Goal: Task Accomplishment & Management: Complete application form

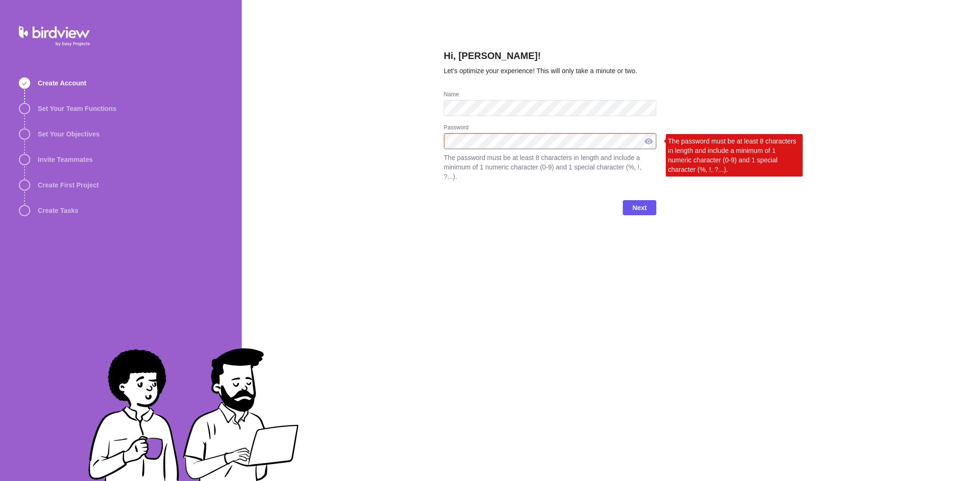
click at [651, 141] on div at bounding box center [648, 141] width 15 height 16
click at [653, 142] on div at bounding box center [648, 141] width 15 height 16
click at [650, 142] on div at bounding box center [648, 141] width 15 height 16
click at [651, 142] on div at bounding box center [648, 141] width 15 height 16
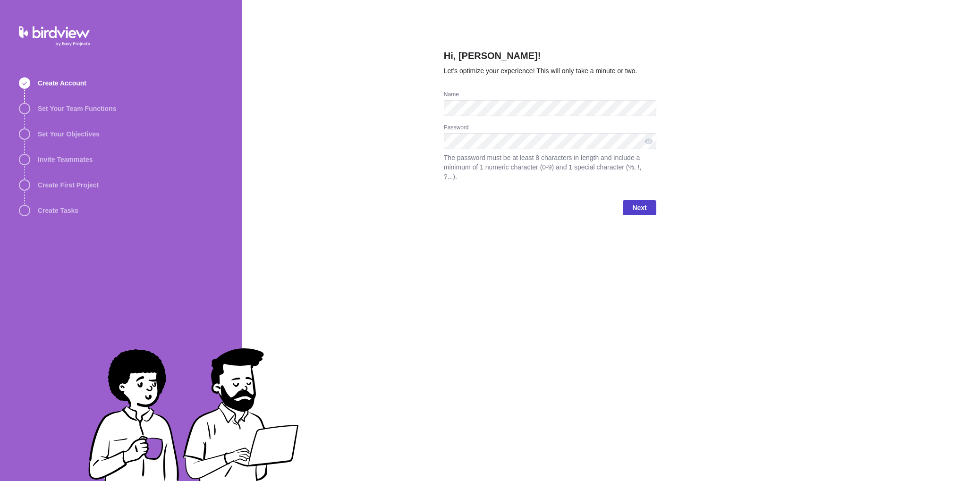
click at [634, 202] on span "Next" at bounding box center [639, 207] width 14 height 11
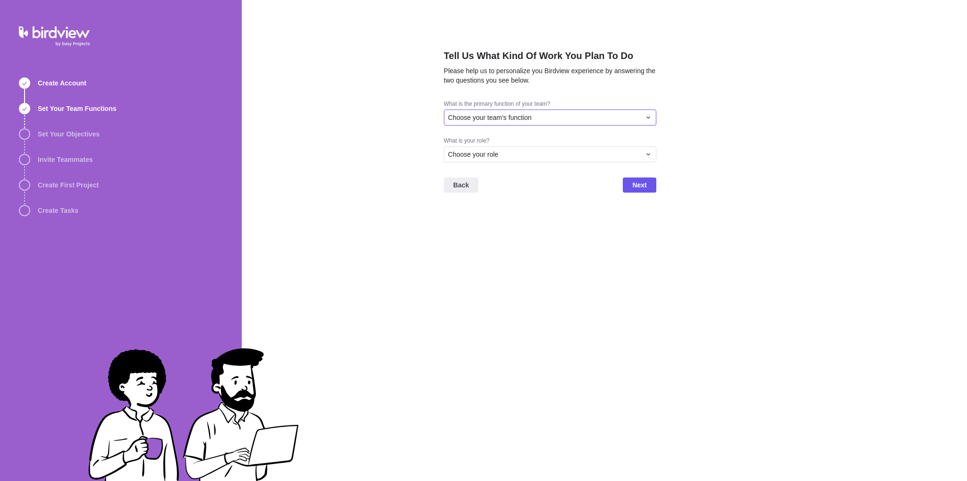
click at [549, 118] on div "Choose your team's function" at bounding box center [544, 117] width 193 height 9
click at [544, 159] on span "Consulting/Professional Services" at bounding box center [500, 156] width 97 height 9
click at [527, 157] on div "Choose your role" at bounding box center [544, 154] width 193 height 9
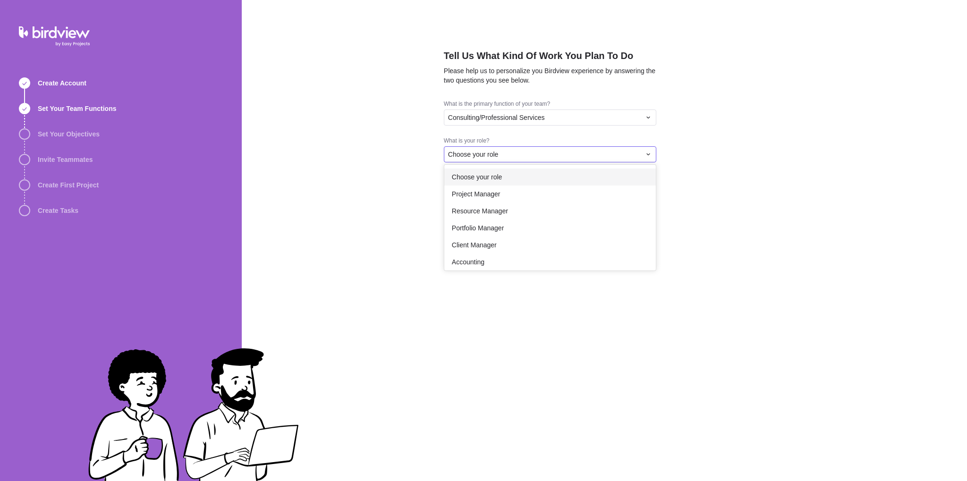
click at [526, 124] on div "Tell Us What Kind Of Work You Plan To Do Please help us to personalize you Bird…" at bounding box center [604, 240] width 725 height 481
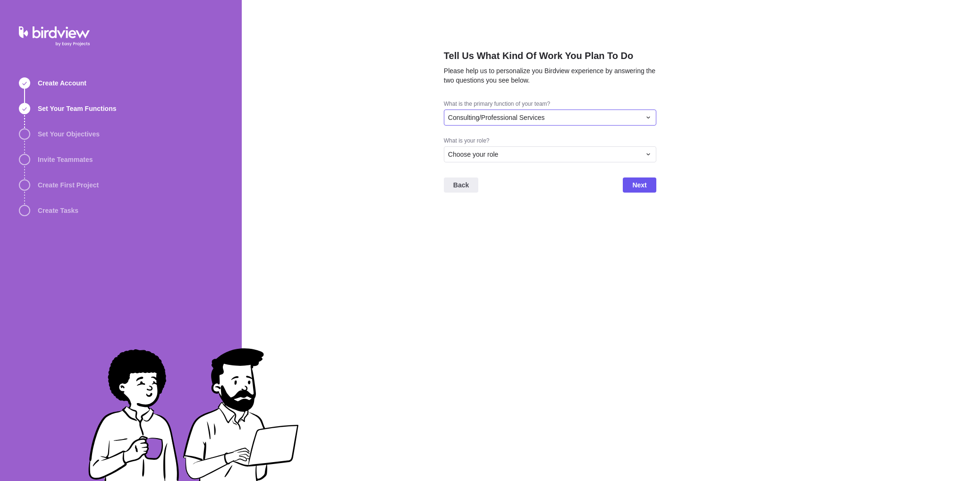
click at [530, 117] on span "Consulting/Professional Services" at bounding box center [496, 117] width 97 height 9
click at [502, 176] on div "Operations" at bounding box center [549, 171] width 211 height 17
click at [508, 158] on div "Choose your role" at bounding box center [544, 154] width 193 height 9
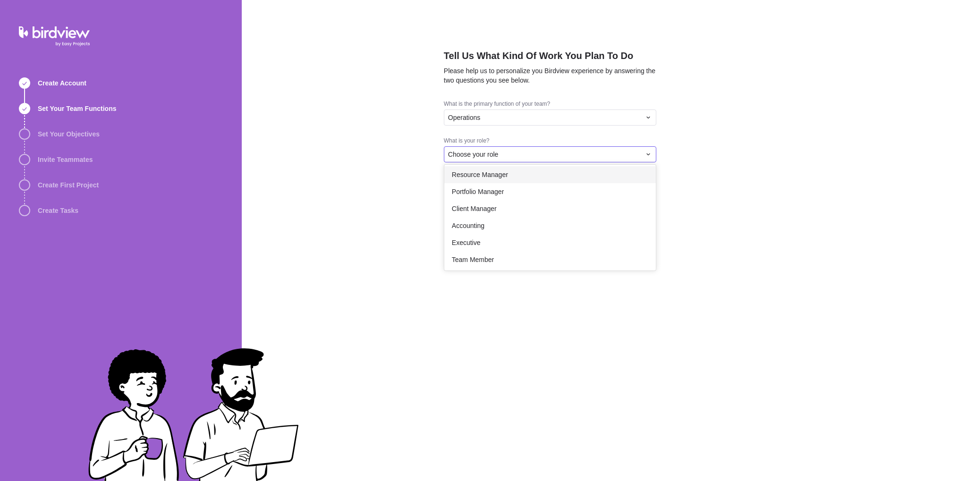
scroll to position [55, 0]
click at [500, 241] on div "Team Member" at bounding box center [549, 241] width 211 height 17
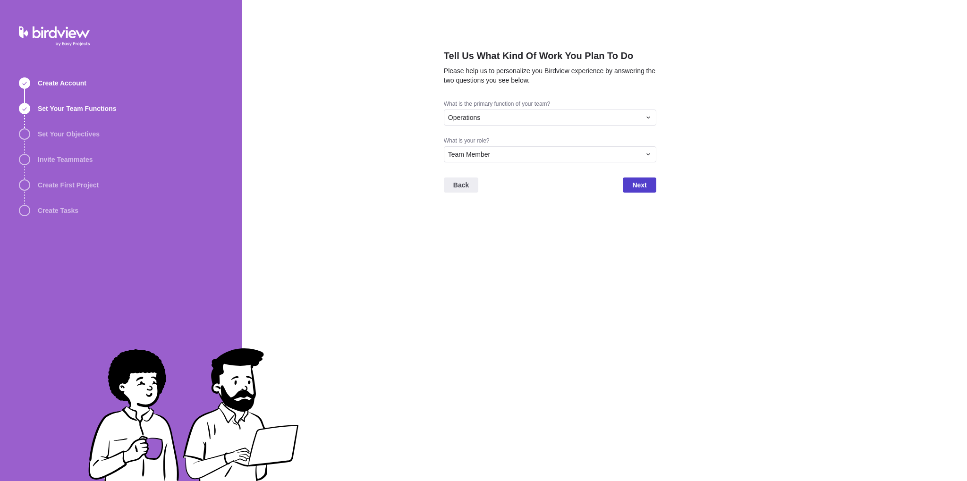
click at [637, 186] on span "Next" at bounding box center [639, 184] width 14 height 11
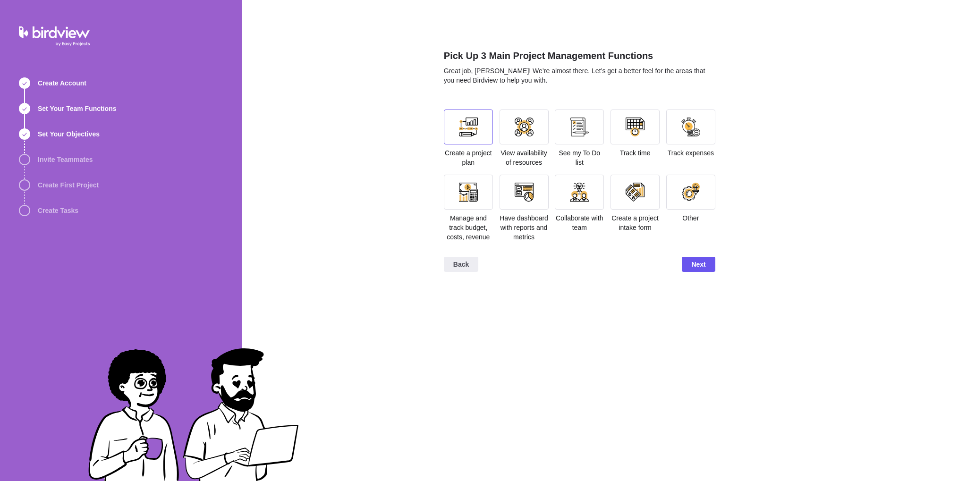
click at [469, 135] on div at bounding box center [468, 127] width 19 height 19
click at [570, 133] on div at bounding box center [579, 127] width 19 height 19
click at [505, 189] on div at bounding box center [523, 192] width 49 height 35
click at [711, 267] on span "Next" at bounding box center [698, 264] width 33 height 15
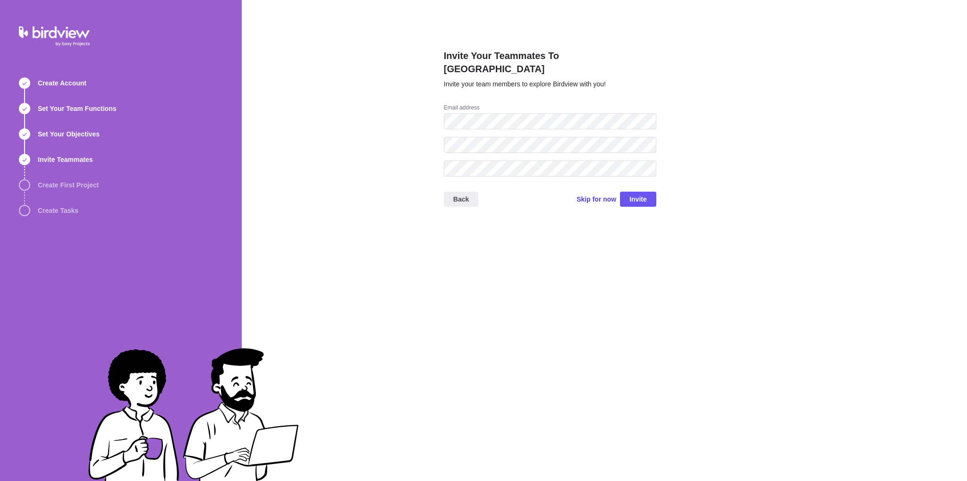
click at [586, 194] on span "Skip for now" at bounding box center [596, 198] width 40 height 9
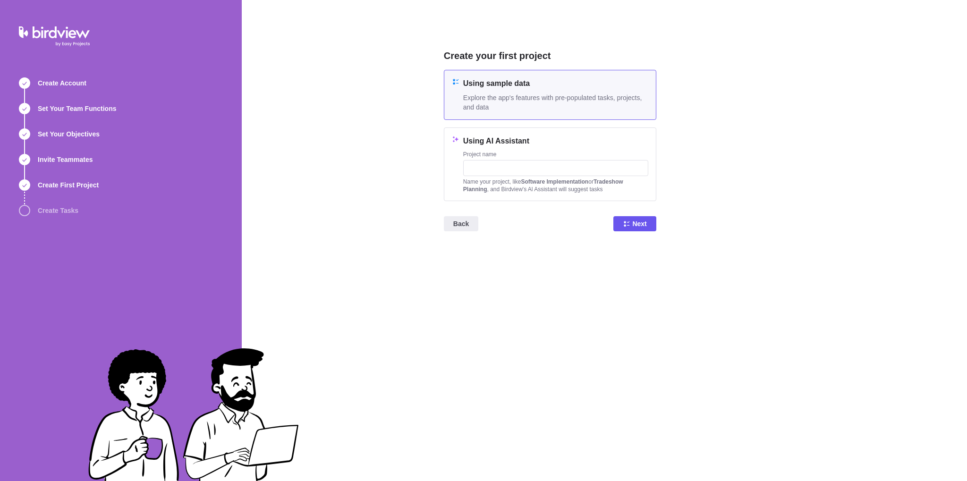
click at [543, 95] on span "Explore the app's features with pre-populated tasks, projects, and data" at bounding box center [555, 102] width 185 height 19
click at [639, 229] on span "Next" at bounding box center [639, 223] width 14 height 11
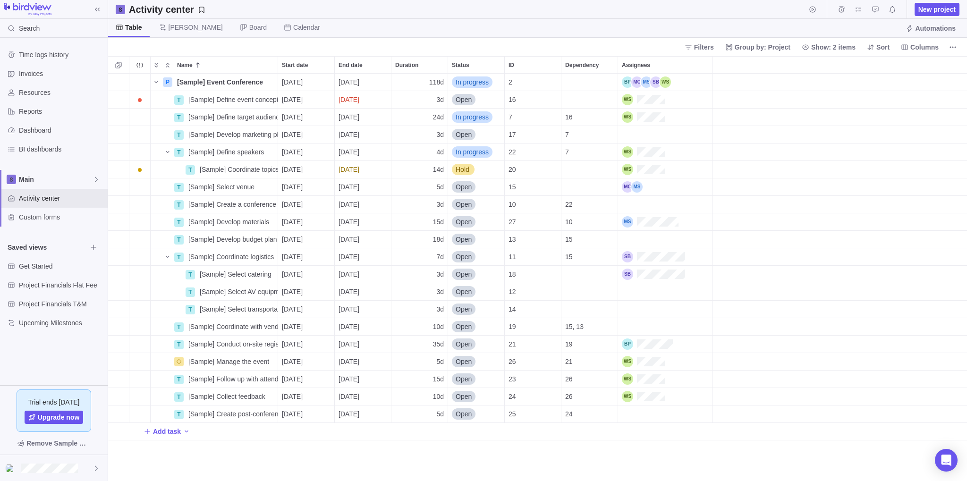
scroll to position [0, 0]
click at [57, 219] on span "Custom forms" at bounding box center [61, 216] width 85 height 9
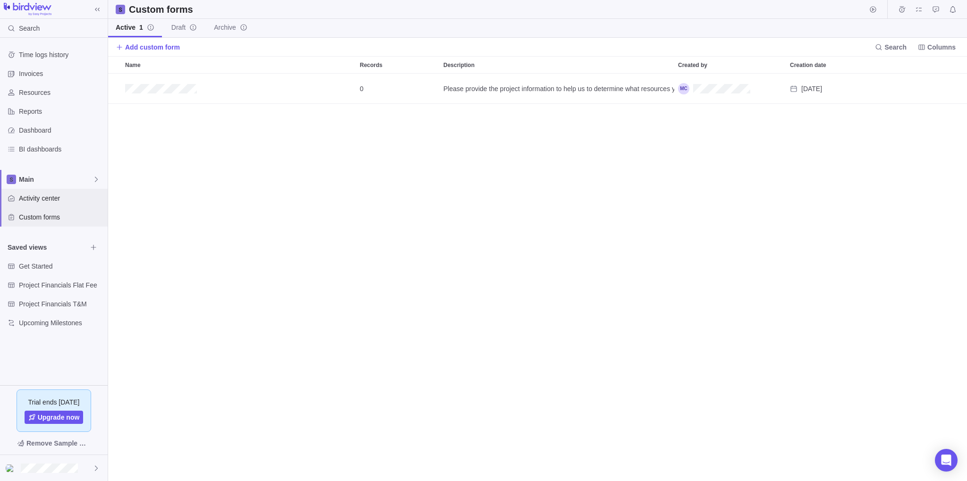
scroll to position [408, 859]
click at [54, 205] on div "Activity center" at bounding box center [54, 198] width 108 height 19
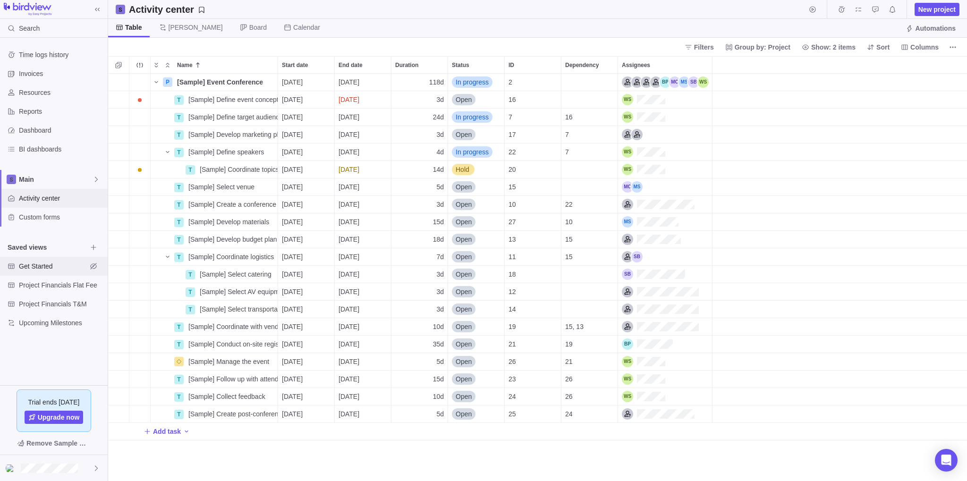
scroll to position [408, 859]
click at [34, 133] on span "Dashboard" at bounding box center [61, 130] width 85 height 9
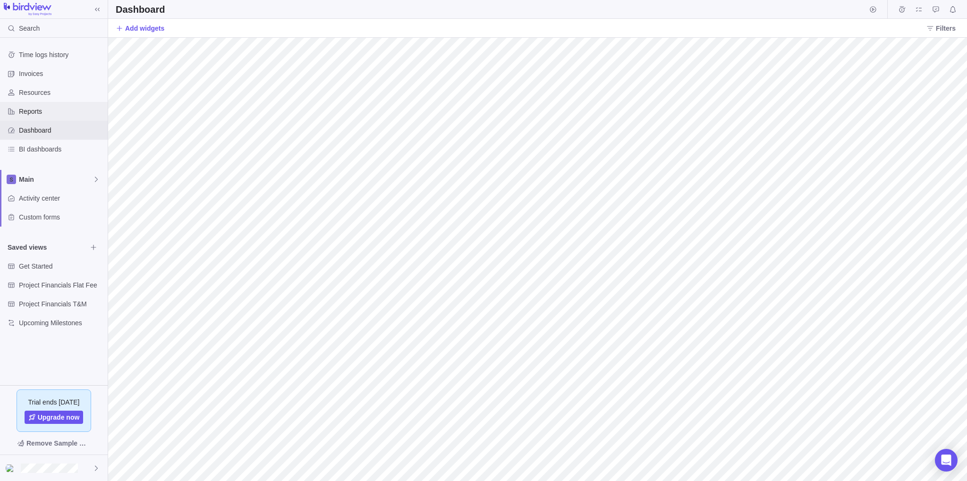
click at [25, 108] on span "Reports" at bounding box center [61, 111] width 85 height 9
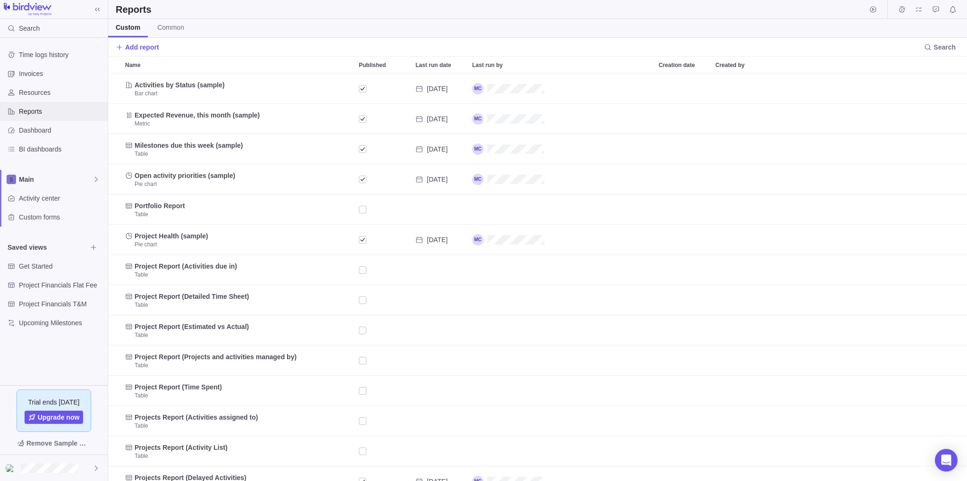
scroll to position [408, 859]
click at [25, 75] on span "Invoices" at bounding box center [61, 73] width 85 height 9
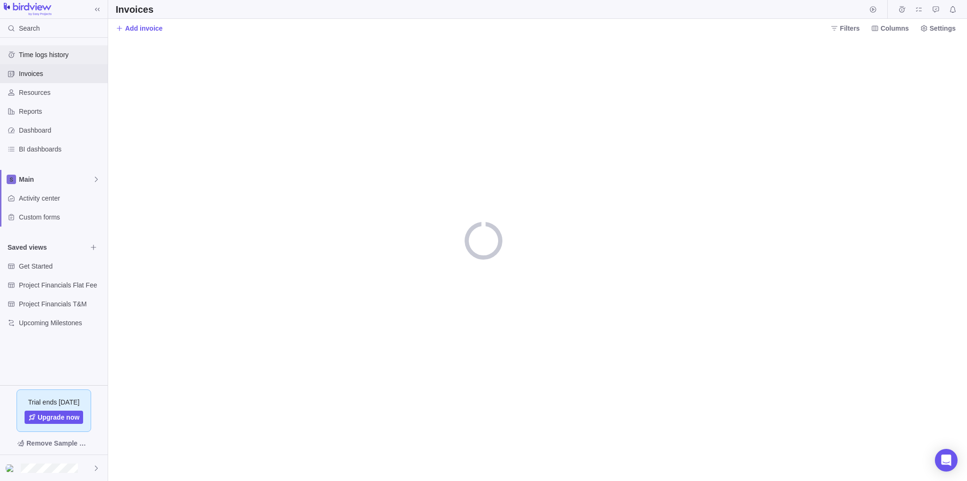
click at [34, 58] on span "Time logs history" at bounding box center [61, 54] width 85 height 9
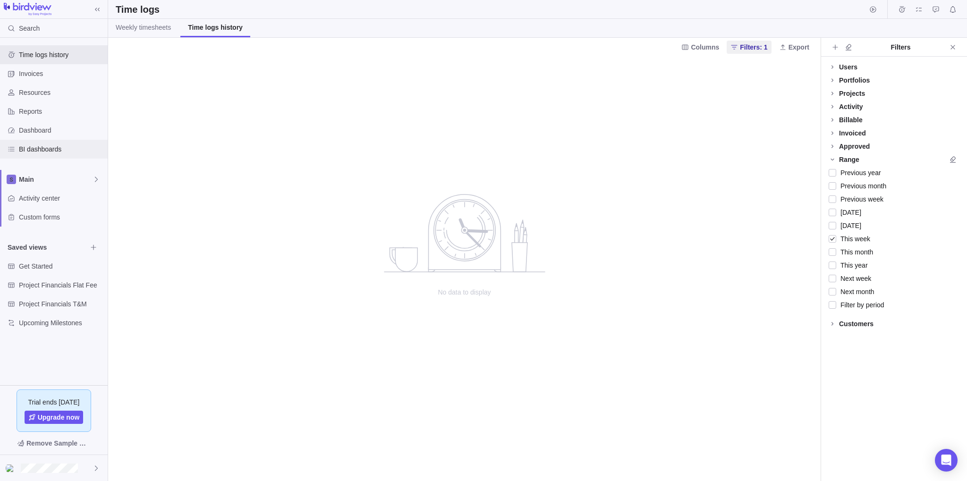
click at [29, 149] on span "BI dashboards" at bounding box center [61, 148] width 85 height 9
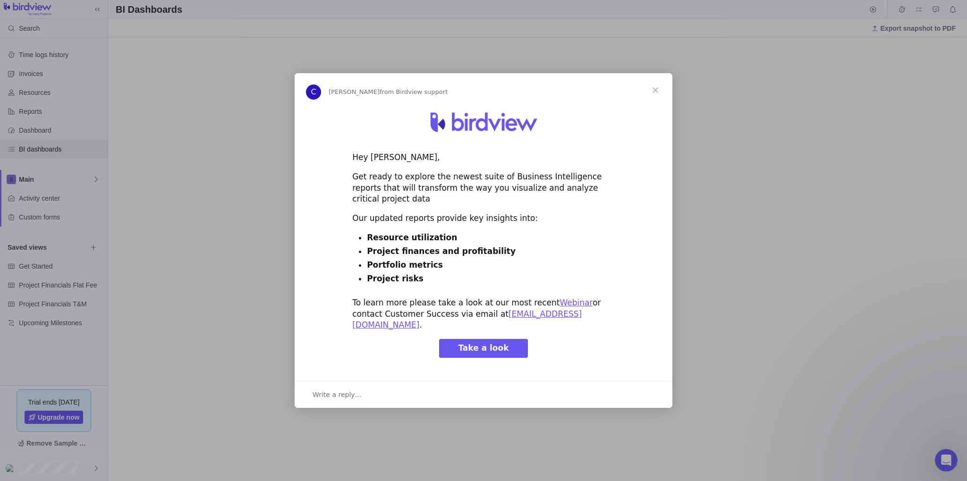
click at [659, 95] on span "Close" at bounding box center [655, 90] width 34 height 34
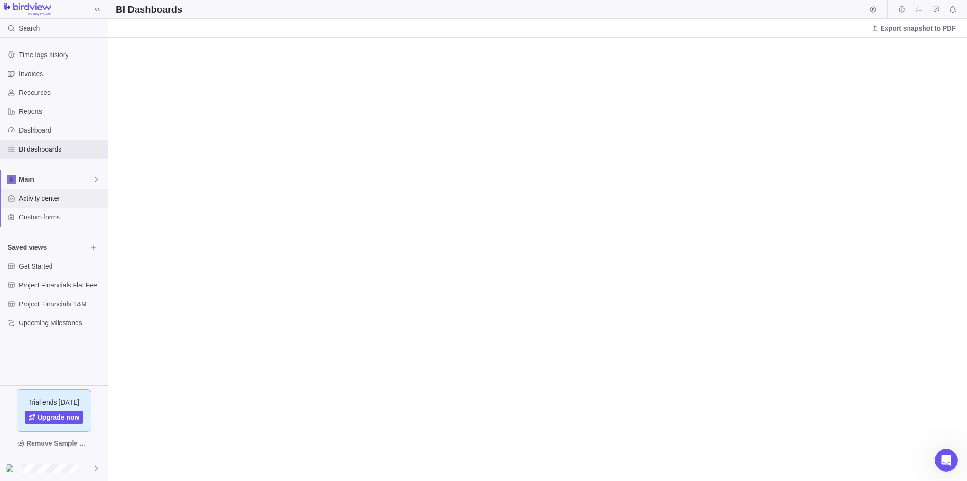
click at [39, 199] on span "Activity center" at bounding box center [61, 198] width 85 height 9
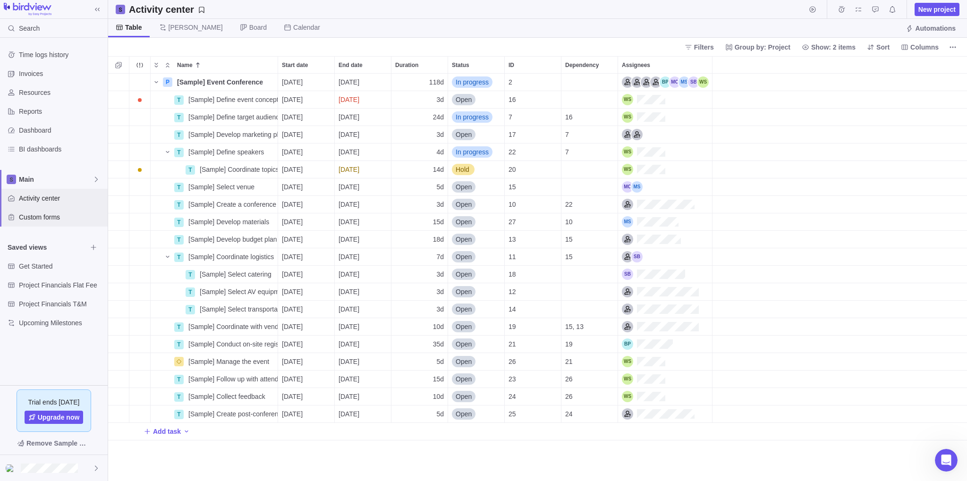
scroll to position [408, 859]
click at [941, 9] on span "New project" at bounding box center [936, 9] width 37 height 9
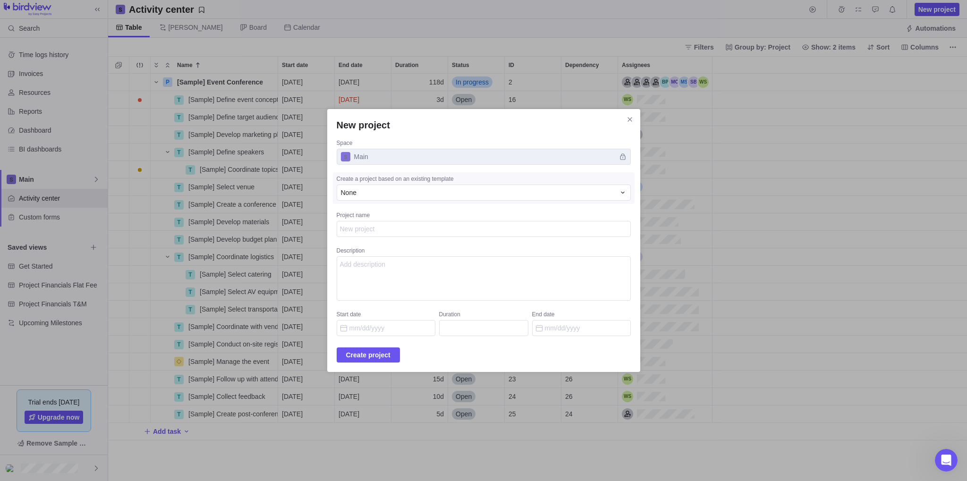
click at [396, 156] on span "Main" at bounding box center [484, 157] width 294 height 16
click at [388, 196] on div "None" at bounding box center [478, 192] width 274 height 9
click at [448, 179] on div "New project Space Main Create a project based on an existing template None None…" at bounding box center [483, 240] width 967 height 481
click at [400, 233] on textarea "Project name" at bounding box center [484, 229] width 294 height 16
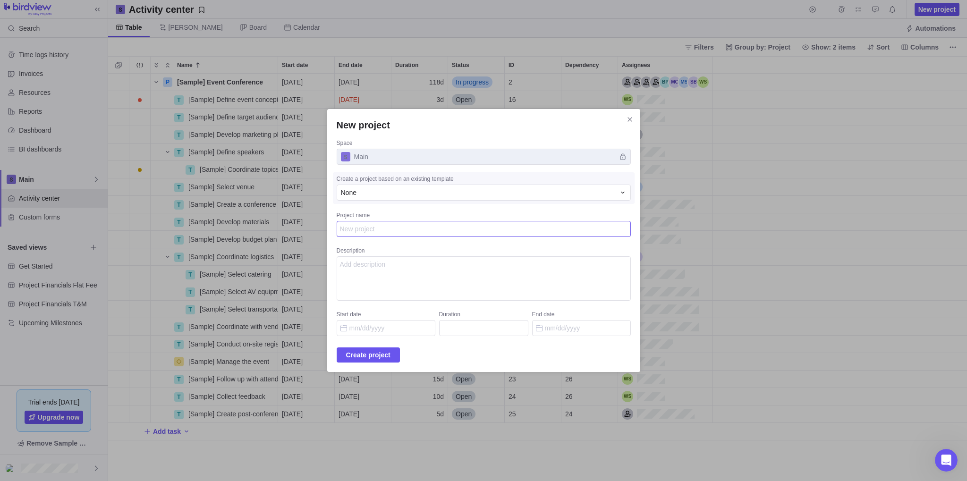
type textarea "x"
type textarea "D"
type textarea "x"
type textarea "Da"
type textarea "x"
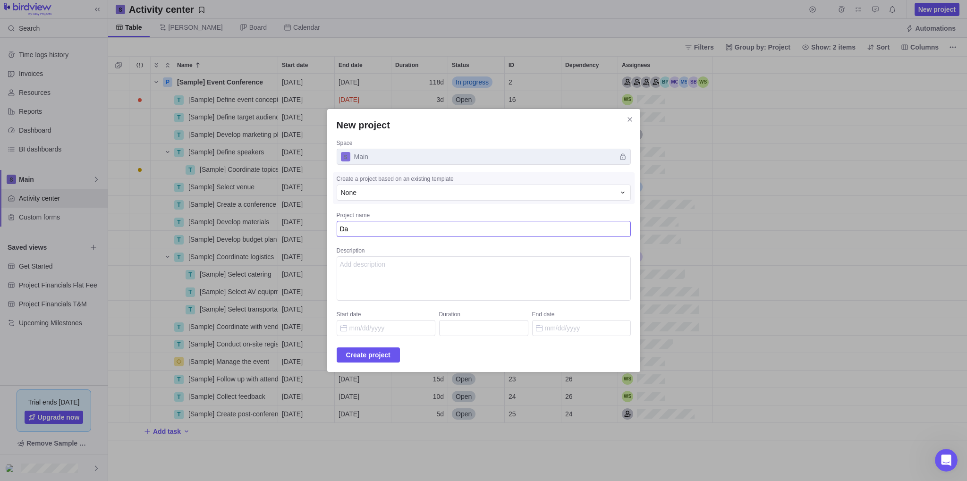
type textarea "Dai"
type textarea "x"
type textarea "Dail"
type textarea "x"
type textarea "Daily"
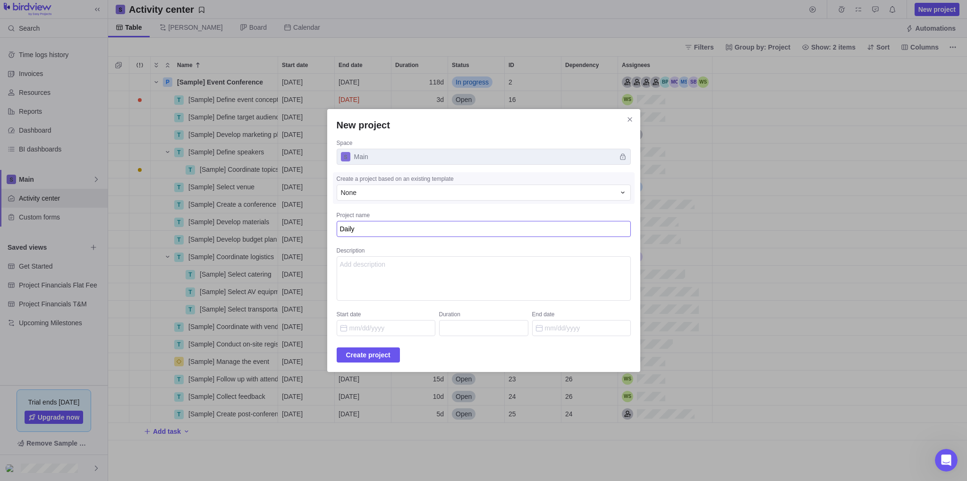
type textarea "x"
type textarea "Daily"
type textarea "x"
type textarea "Daily T"
type textarea "x"
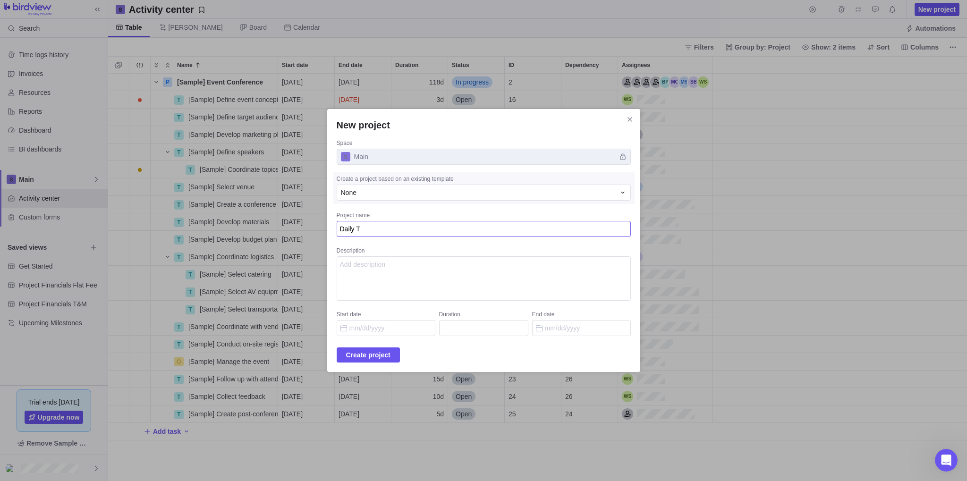
type textarea "Daily Ta"
type textarea "x"
type textarea "Daily Tas"
type textarea "x"
type textarea "Daily Task"
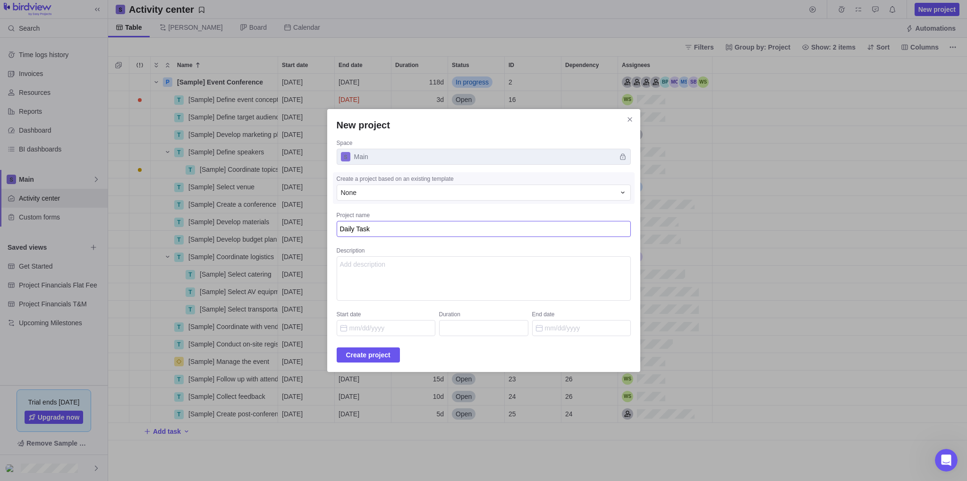
type textarea "x"
type textarea "Daily Tasks"
type textarea "x"
type textarea "Daily Tasks"
click at [393, 273] on textarea "Description" at bounding box center [484, 278] width 294 height 44
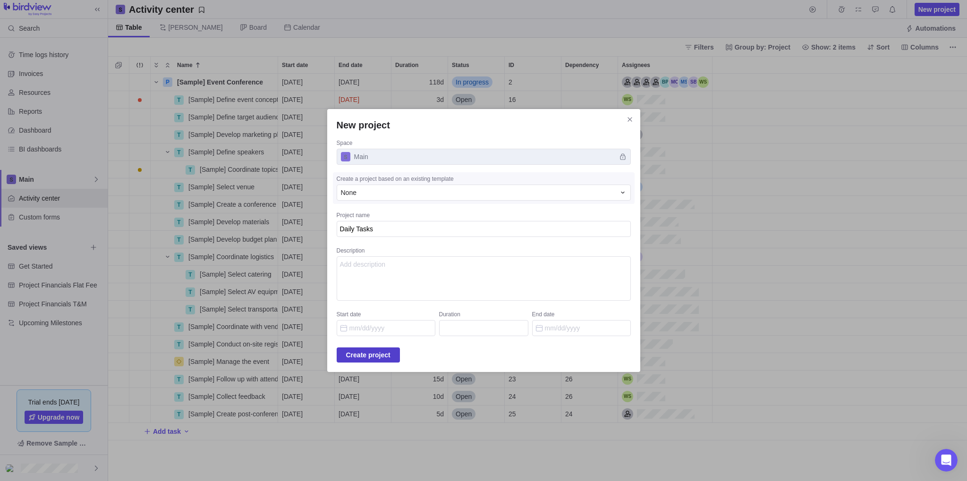
click at [373, 353] on span "Create project" at bounding box center [368, 354] width 44 height 11
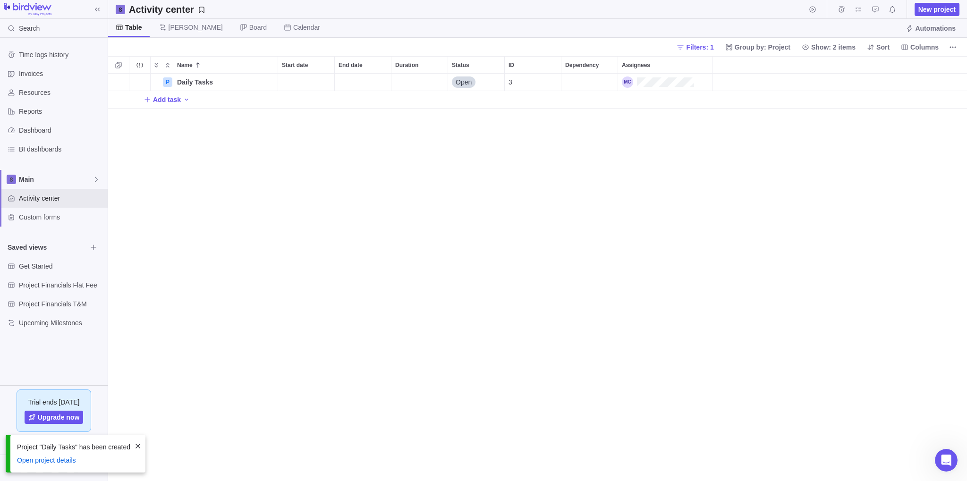
scroll to position [408, 859]
click at [52, 197] on span "Activity center" at bounding box center [61, 198] width 85 height 9
click at [192, 85] on span "Daily Tasks" at bounding box center [195, 81] width 36 height 9
click at [239, 84] on input "Daily Tasks" at bounding box center [225, 82] width 105 height 17
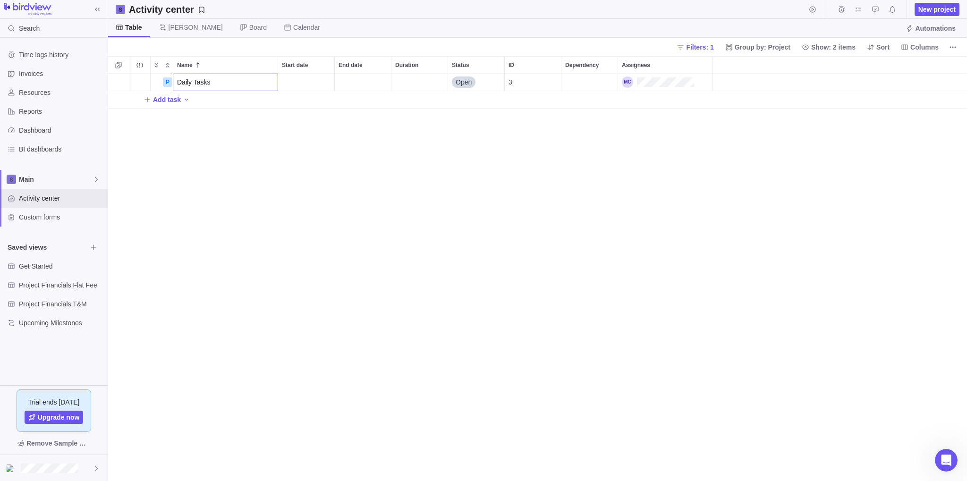
drag, startPoint x: 223, startPoint y: 84, endPoint x: 134, endPoint y: 81, distance: 89.2
click at [173, 81] on input "Daily Tasks" at bounding box center [225, 82] width 105 height 17
click at [246, 161] on div "Name Start date End date Duration Status ID Dependency Assignees P Daily Tasks …" at bounding box center [537, 268] width 859 height 425
click at [90, 180] on span "Main" at bounding box center [56, 179] width 74 height 9
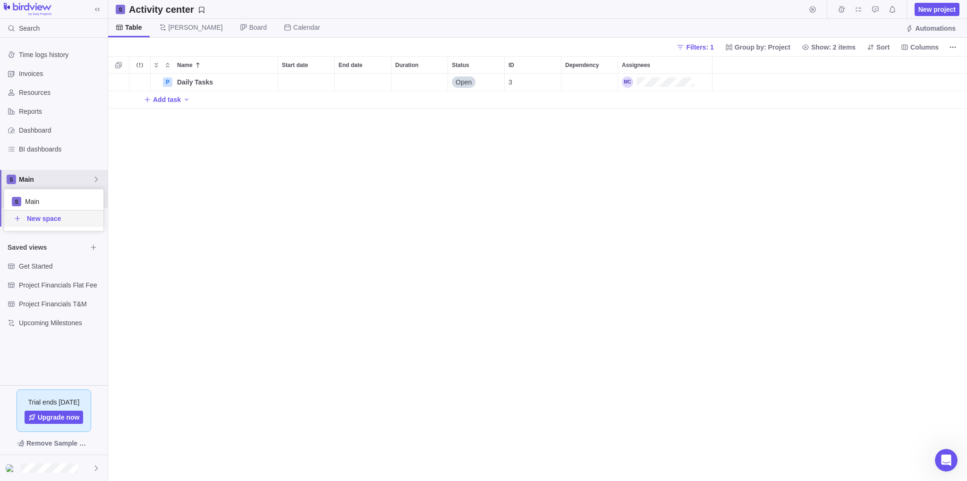
click at [231, 219] on body "Search Time logs history Invoices Resources Reports Dashboard BI dashboards Mai…" at bounding box center [483, 240] width 967 height 481
click at [53, 269] on span "Get Started" at bounding box center [53, 265] width 68 height 9
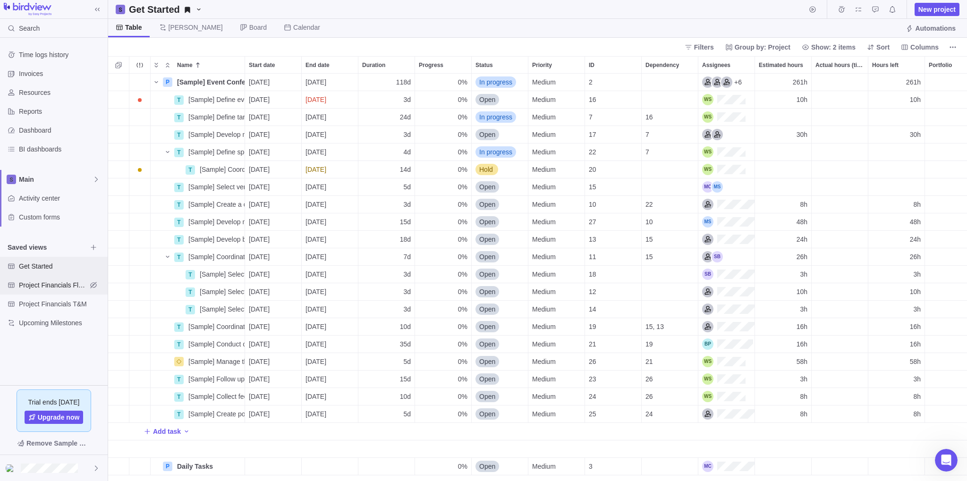
scroll to position [408, 859]
click at [175, 30] on span "[PERSON_NAME]" at bounding box center [195, 27] width 54 height 9
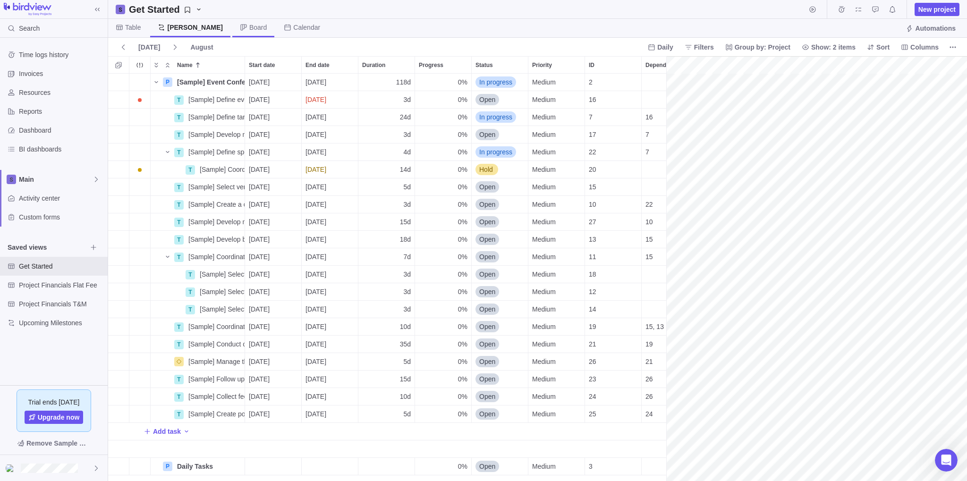
scroll to position [0, 1175]
click at [249, 29] on span "Board" at bounding box center [257, 27] width 17 height 9
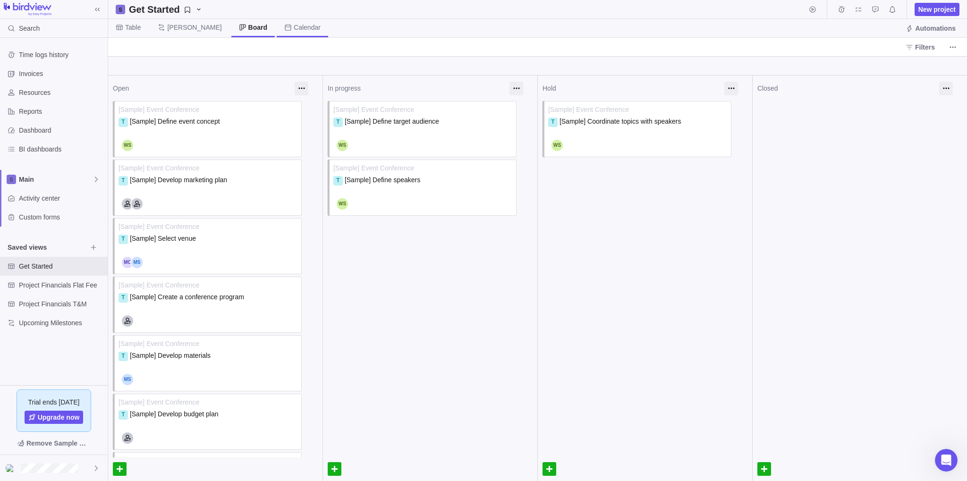
click at [294, 29] on span "Calendar" at bounding box center [307, 27] width 27 height 9
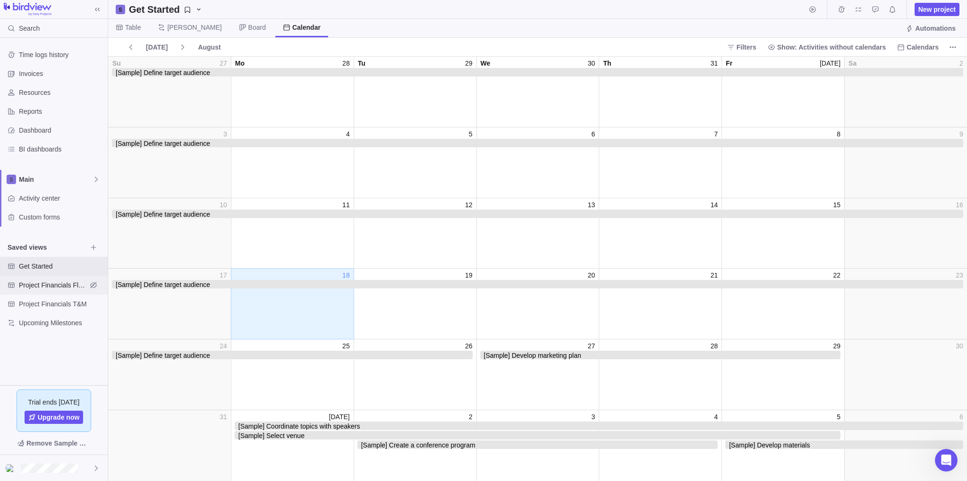
click at [49, 288] on span "Project Financials Flat Fee" at bounding box center [53, 284] width 68 height 9
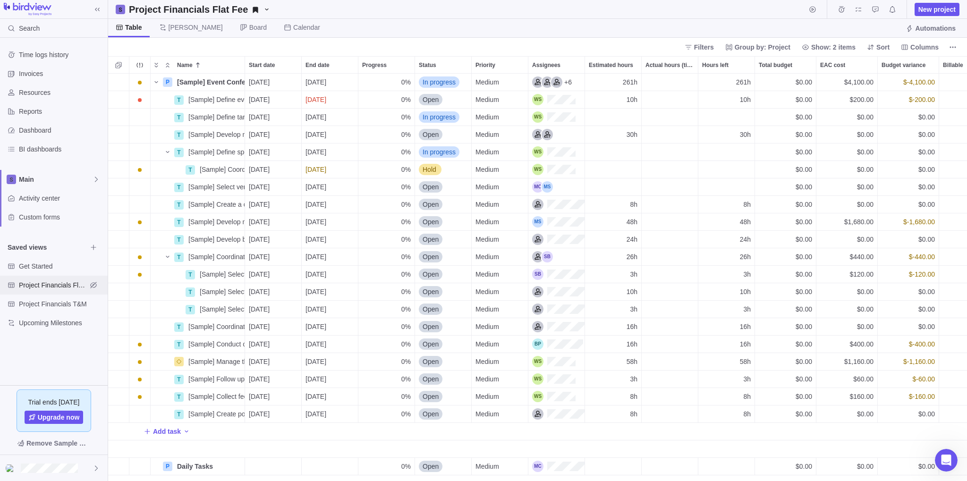
scroll to position [408, 859]
click at [50, 303] on span "Project Financials T&M" at bounding box center [53, 303] width 68 height 9
click at [63, 322] on span "Upcoming Milestones" at bounding box center [53, 322] width 68 height 9
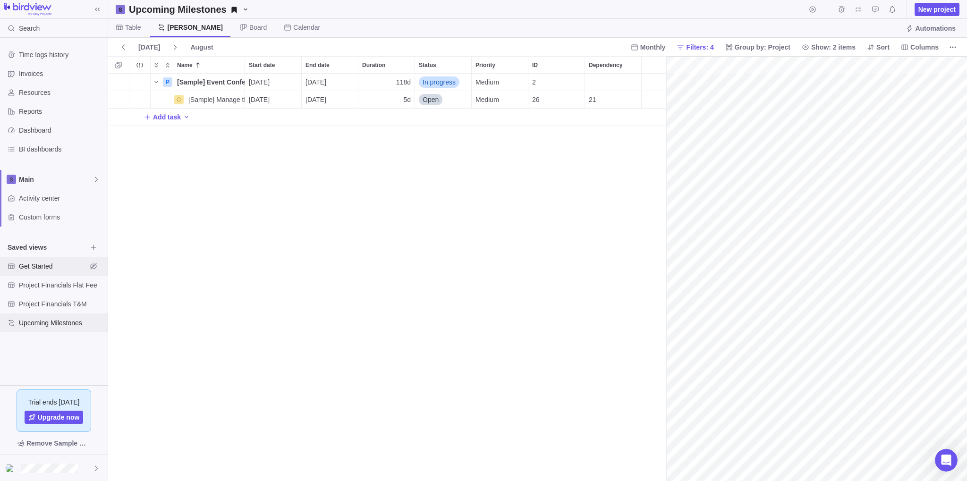
scroll to position [0, 94]
click at [94, 182] on icon at bounding box center [97, 180] width 8 height 8
click at [196, 201] on body "Search Time logs history Invoices Resources Reports Dashboard BI dashboards Mai…" at bounding box center [483, 240] width 967 height 481
click at [44, 201] on span "Activity center" at bounding box center [61, 198] width 85 height 9
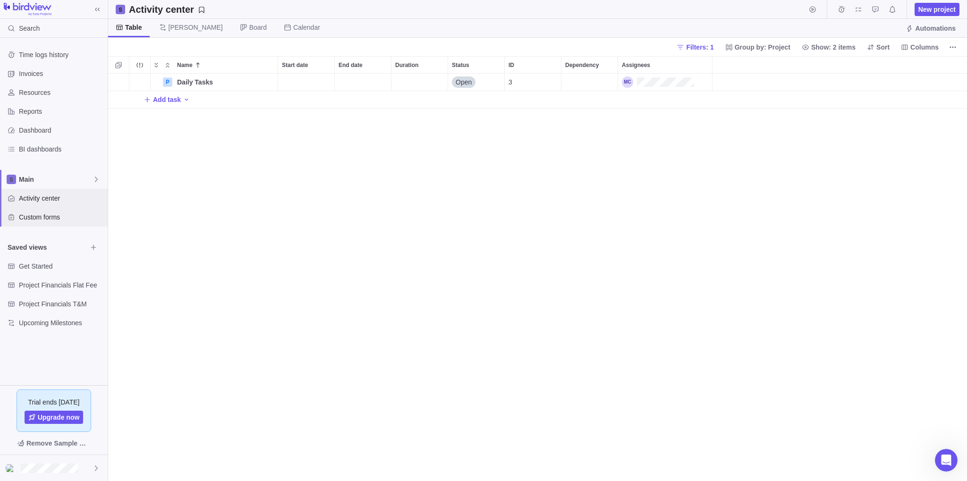
scroll to position [408, 859]
click at [46, 216] on span "Custom forms" at bounding box center [61, 216] width 85 height 9
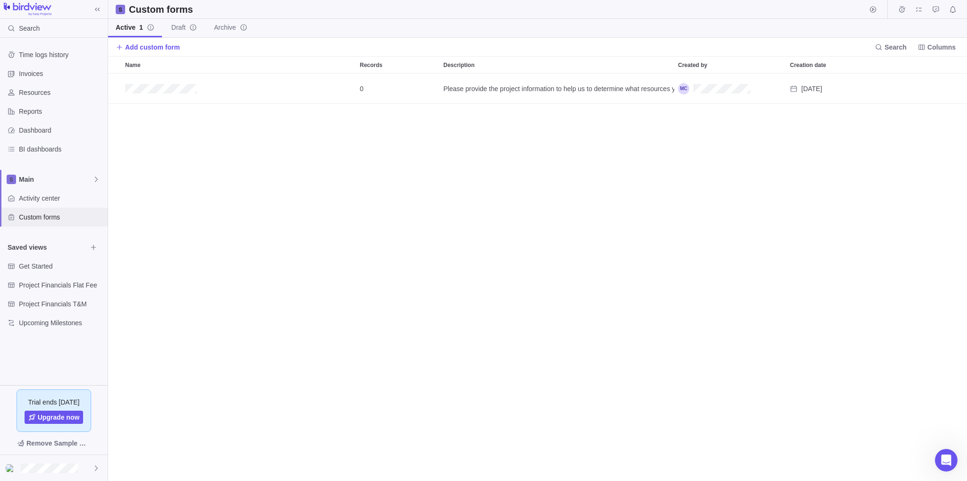
scroll to position [408, 859]
